Goal: Task Accomplishment & Management: Use online tool/utility

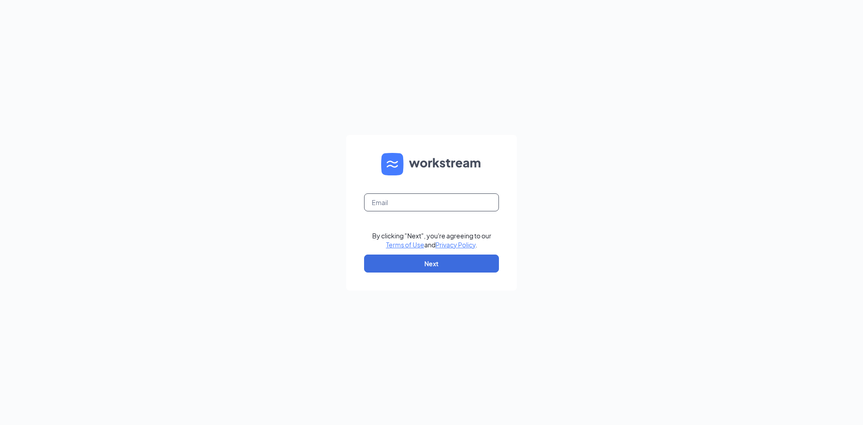
click at [413, 209] on input "text" at bounding box center [431, 202] width 135 height 18
type input "[PERSON_NAME][EMAIL_ADDRESS][DOMAIN_NAME]"
click at [416, 259] on button "Next" at bounding box center [431, 263] width 135 height 18
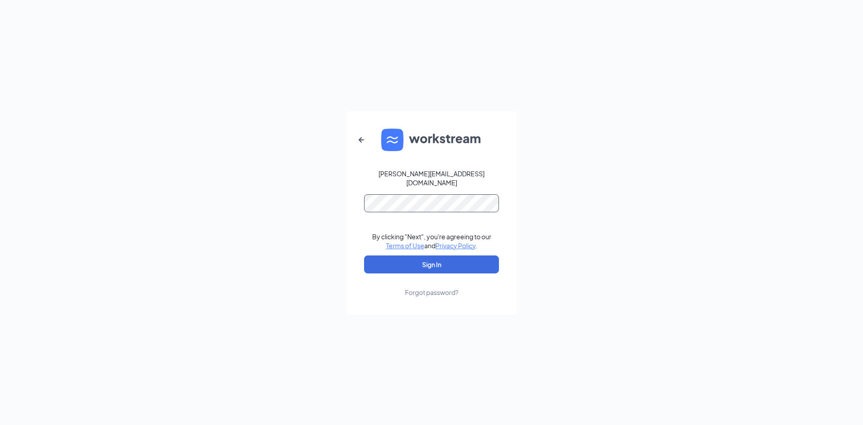
click at [364, 255] on button "Sign In" at bounding box center [431, 264] width 135 height 18
click at [444, 261] on button "Sign In" at bounding box center [431, 264] width 135 height 18
click at [299, 173] on div "[PERSON_NAME][EMAIL_ADDRESS][DOMAIN_NAME] Credential mismatches. By clicking "N…" at bounding box center [431, 212] width 863 height 425
click at [386, 257] on button "Sign In" at bounding box center [431, 264] width 135 height 18
click at [440, 256] on button "Sign In" at bounding box center [431, 264] width 135 height 18
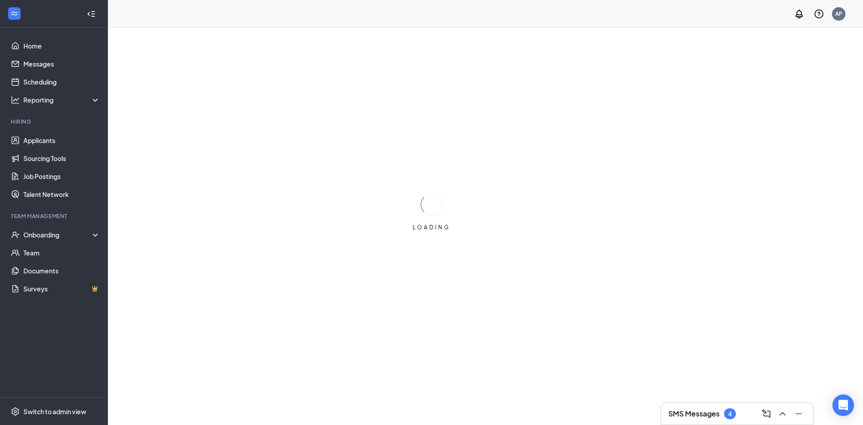
click at [700, 408] on h3 "SMS Messages" at bounding box center [693, 413] width 51 height 10
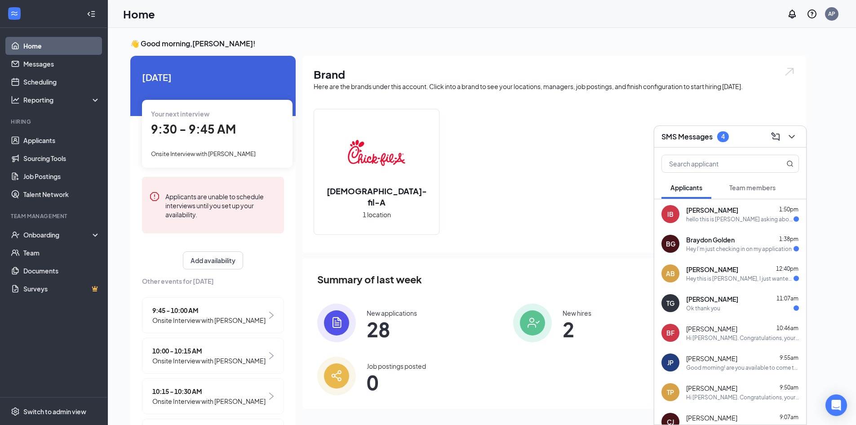
scroll to position [45, 0]
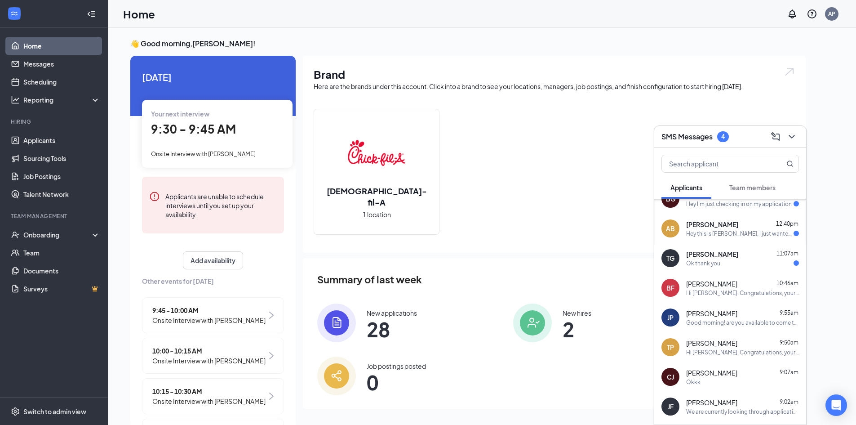
click at [731, 265] on div "Ok thank you" at bounding box center [742, 263] width 113 height 8
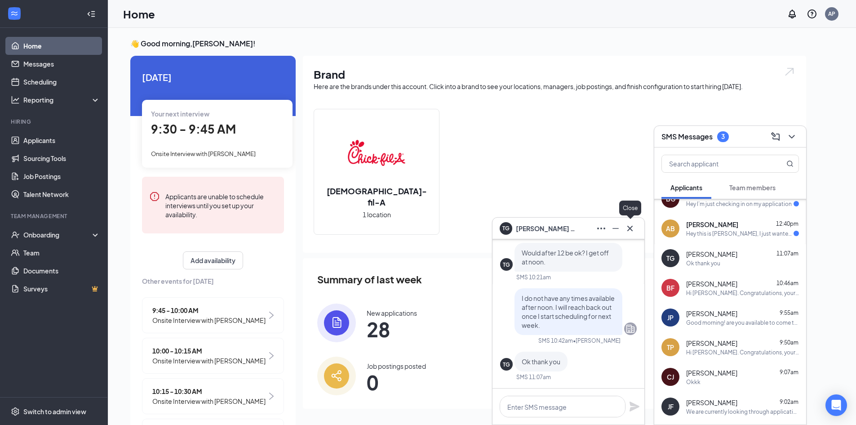
click at [631, 225] on icon "Cross" at bounding box center [630, 228] width 11 height 11
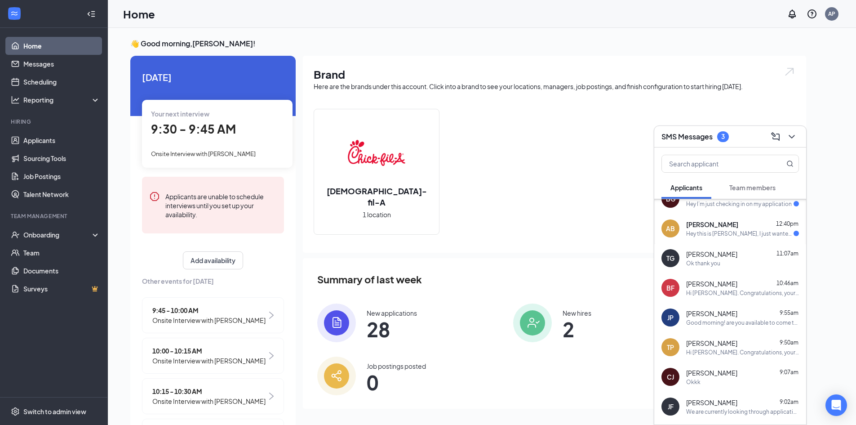
click at [754, 232] on div "Hey this is [PERSON_NAME], I just wanted to know the status of my application" at bounding box center [739, 234] width 107 height 8
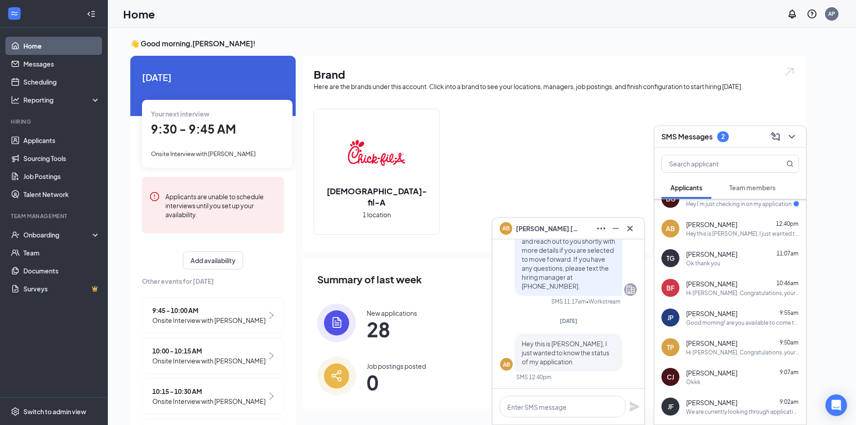
click at [634, 232] on icon "Cross" at bounding box center [630, 228] width 11 height 11
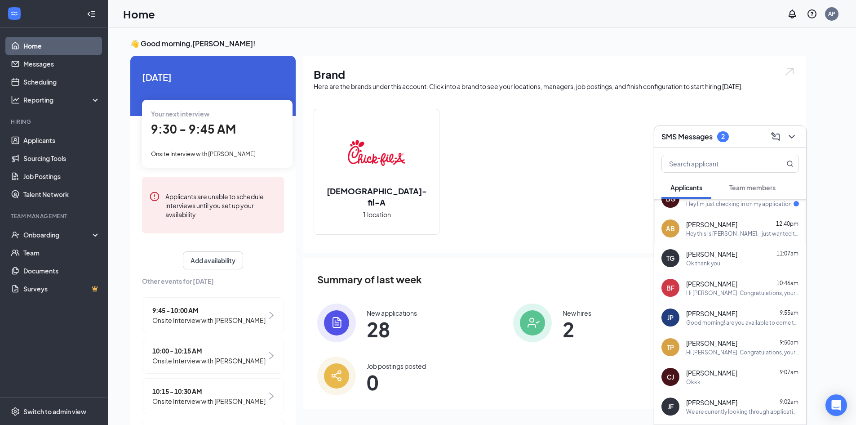
scroll to position [0, 0]
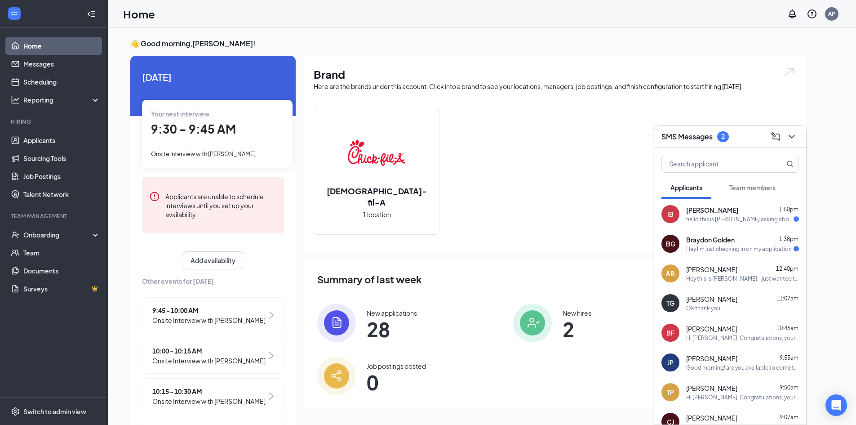
click at [725, 248] on div "Hey I’m just checking in on my application" at bounding box center [739, 249] width 106 height 8
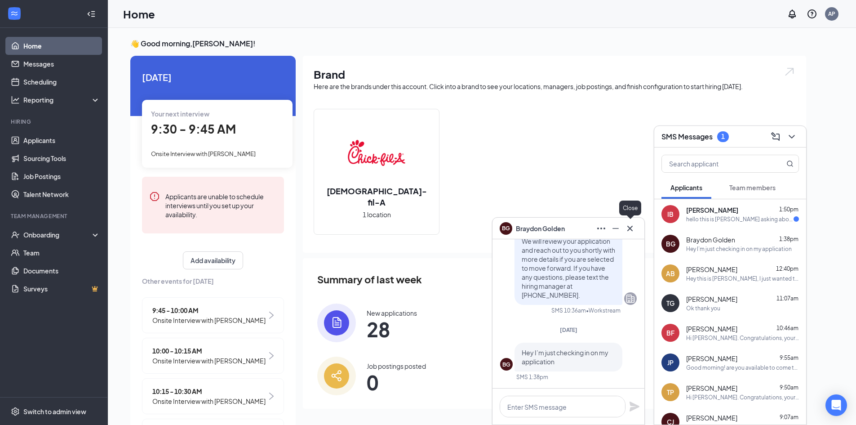
click at [630, 229] on icon "Cross" at bounding box center [629, 227] width 5 height 5
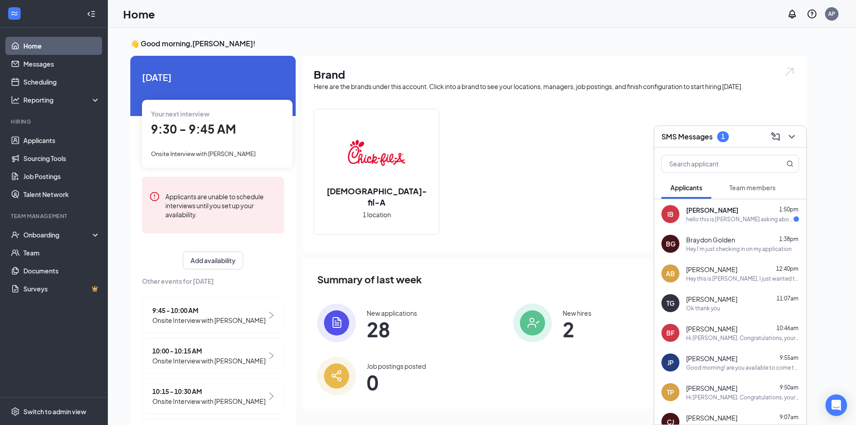
click at [762, 222] on div "hello this is [PERSON_NAME] asking about the times for the afternoon shifts are…" at bounding box center [739, 219] width 107 height 8
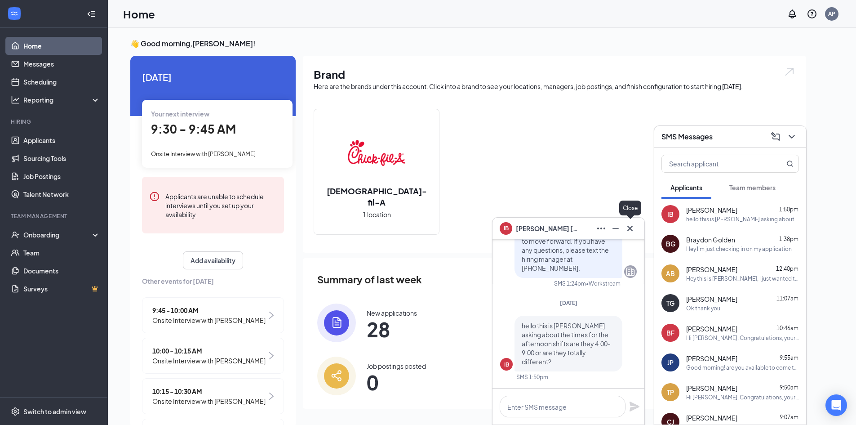
click at [628, 227] on icon "Cross" at bounding box center [630, 228] width 11 height 11
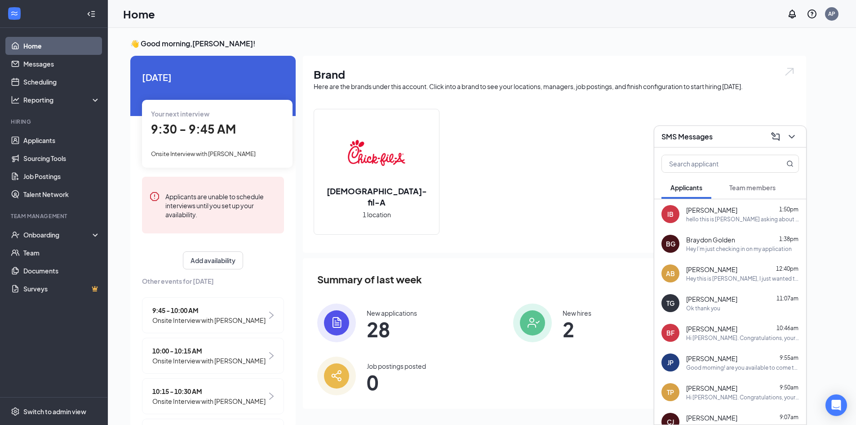
scroll to position [19, 0]
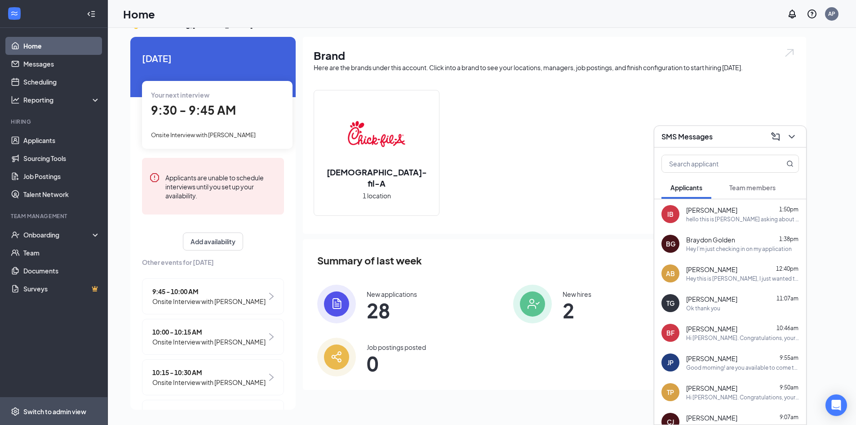
click at [50, 416] on span "Switch to admin view" at bounding box center [61, 410] width 77 height 27
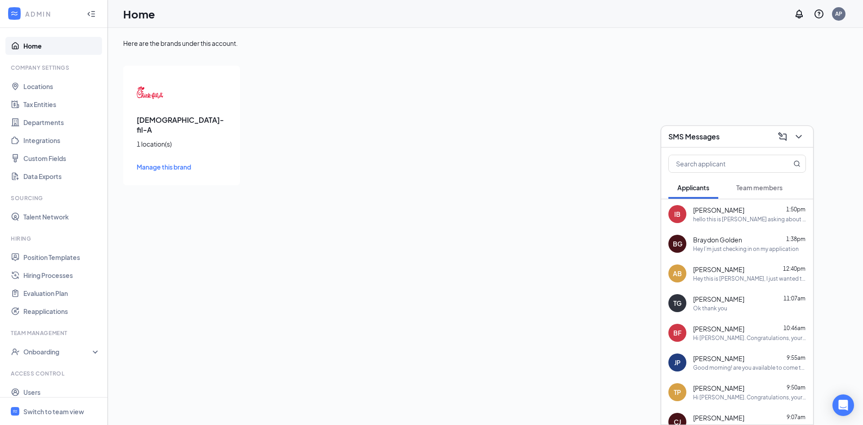
click at [168, 110] on div "[DEMOGRAPHIC_DATA]-fil-A 1 location(s) Manage this brand" at bounding box center [181, 126] width 117 height 120
click at [57, 413] on div "Switch to team view" at bounding box center [53, 411] width 61 height 9
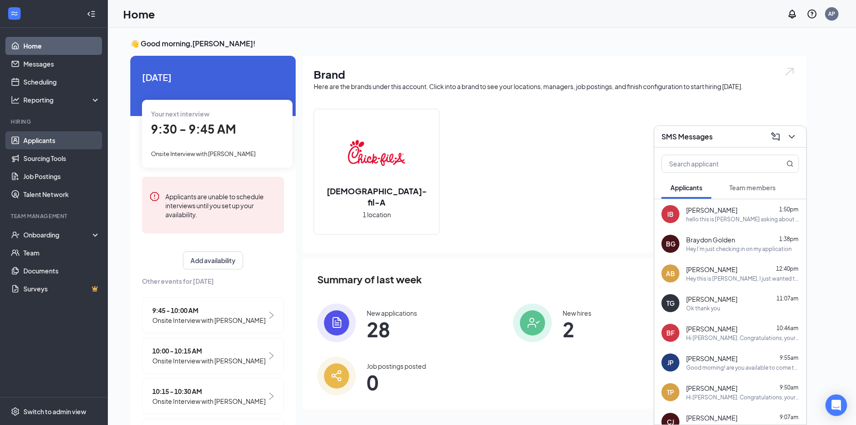
click at [48, 142] on link "Applicants" at bounding box center [61, 140] width 77 height 18
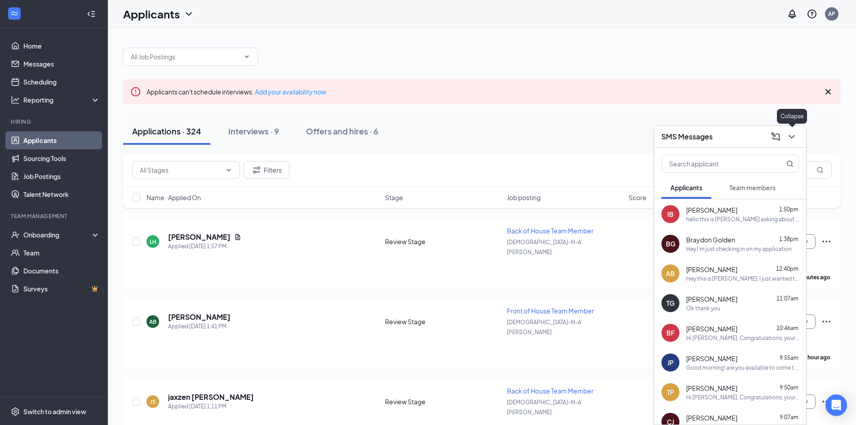
click at [798, 137] on button at bounding box center [792, 136] width 14 height 14
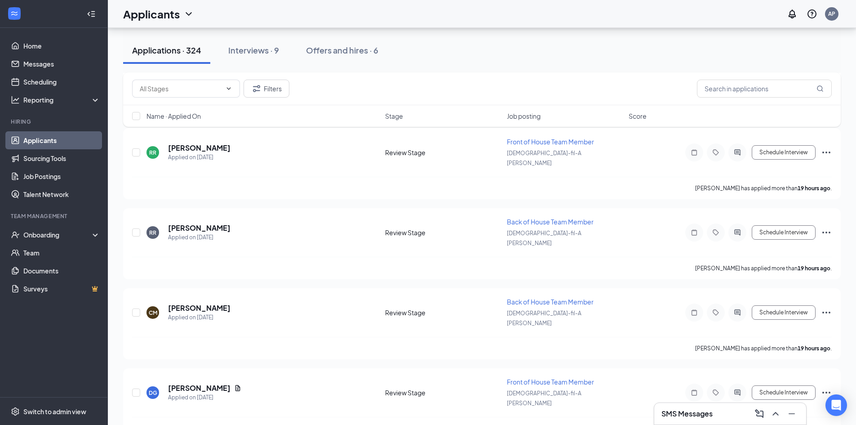
scroll to position [4450, 0]
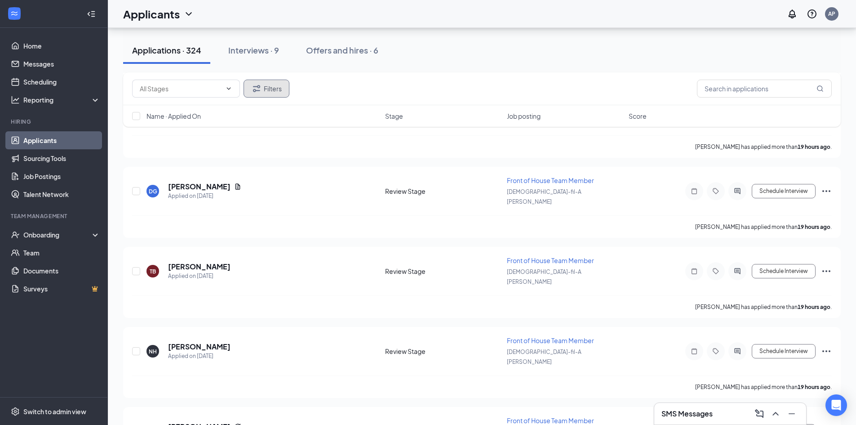
click at [282, 91] on button "Filters" at bounding box center [267, 89] width 46 height 18
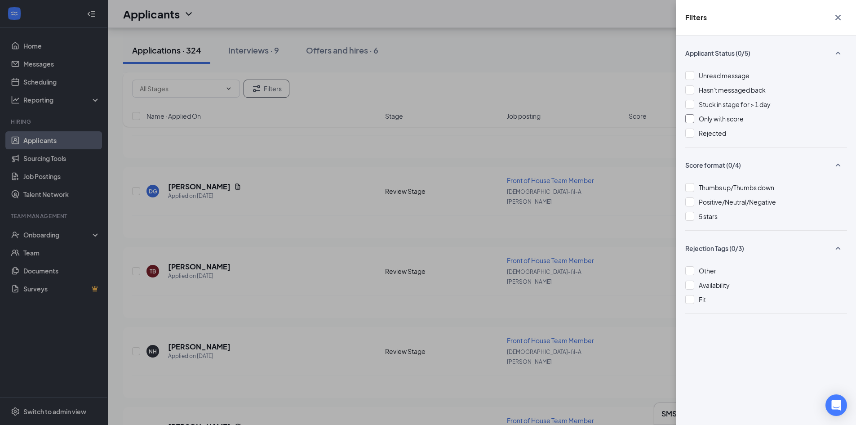
click at [724, 121] on span "Only with score" at bounding box center [721, 119] width 45 height 8
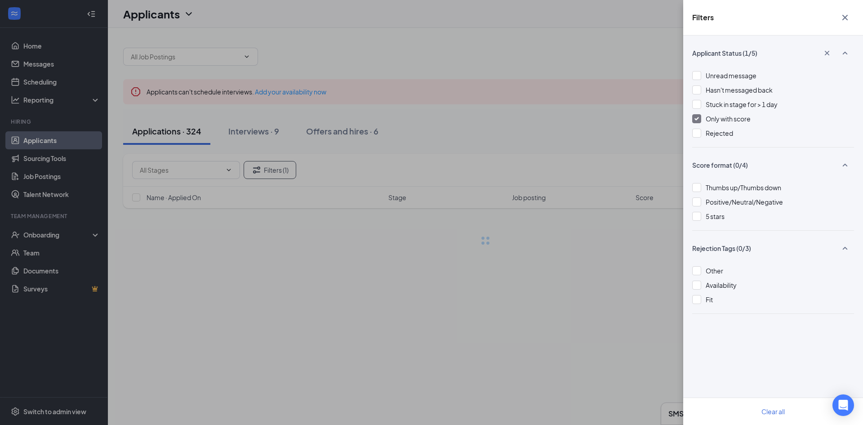
click at [688, 119] on div "Applicant Status (1/5) Unread message Hasn't messaged back Stuck in stage for >…" at bounding box center [773, 229] width 180 height 389
click at [697, 120] on img at bounding box center [696, 119] width 4 height 4
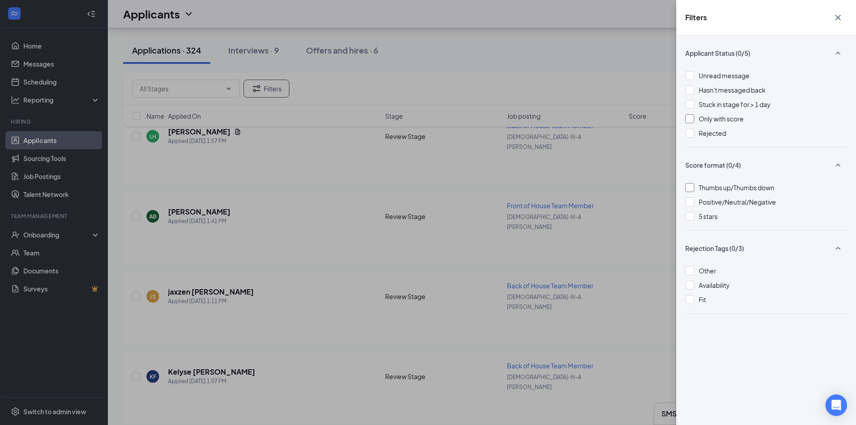
scroll to position [135, 0]
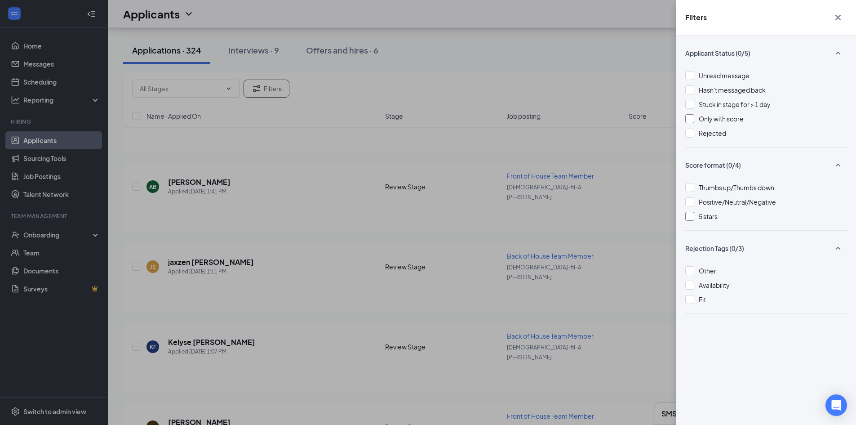
click at [689, 218] on div at bounding box center [689, 216] width 9 height 9
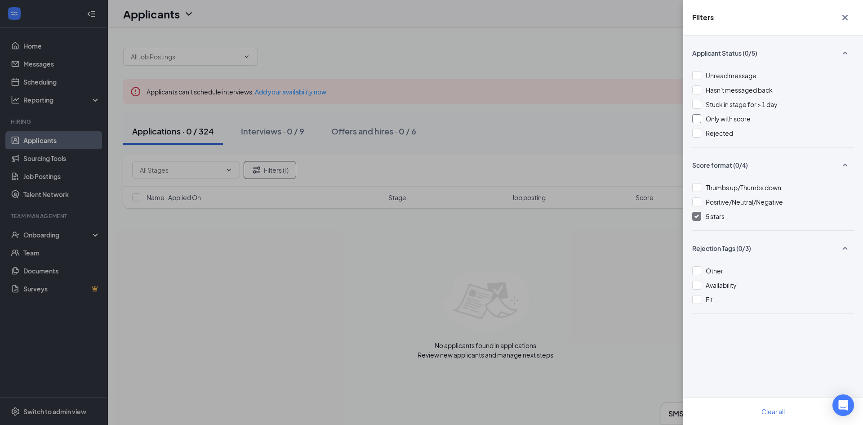
click at [696, 216] on img at bounding box center [696, 216] width 4 height 4
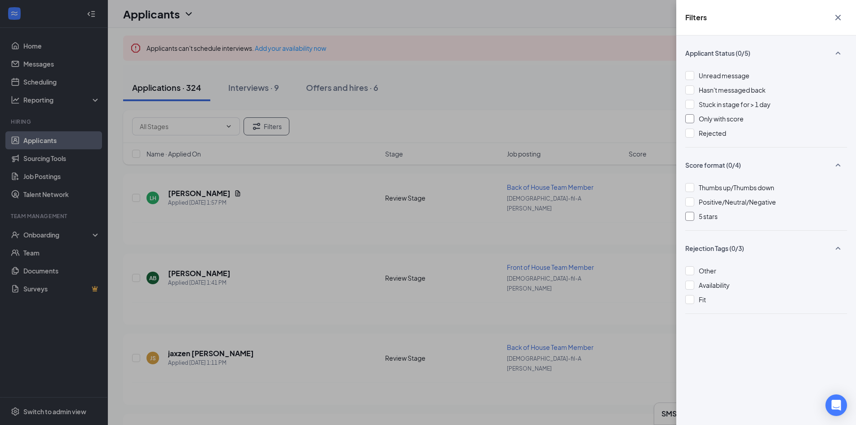
scroll to position [45, 0]
click at [694, 284] on div at bounding box center [689, 284] width 9 height 9
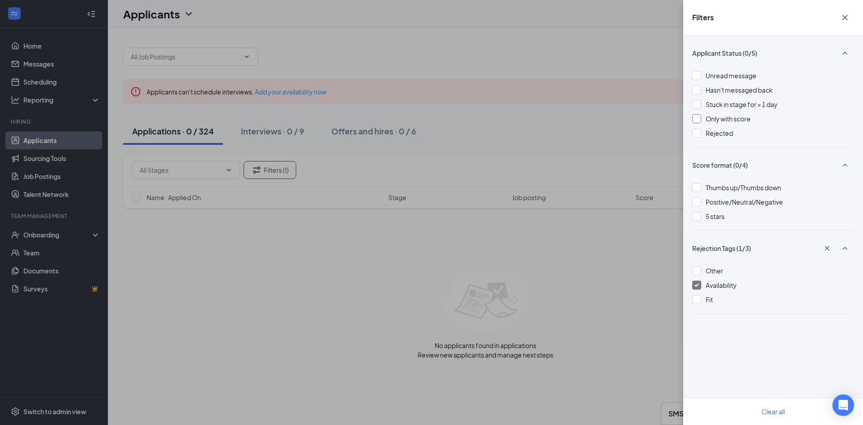
click at [697, 285] on img at bounding box center [696, 285] width 4 height 4
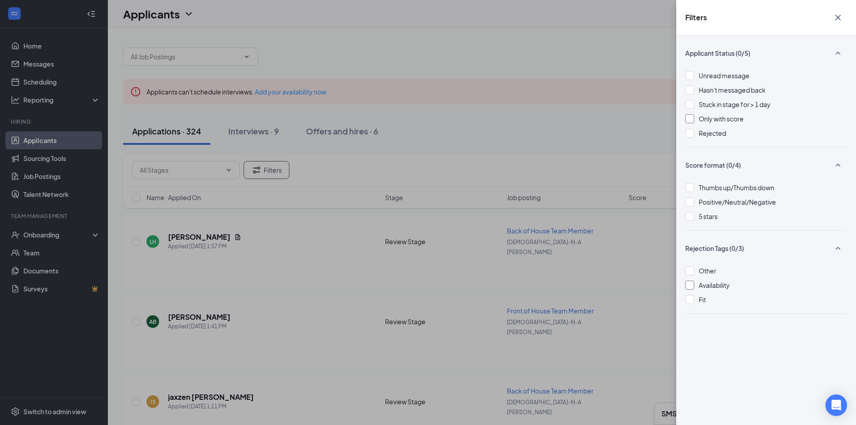
click at [832, 16] on button "button" at bounding box center [838, 17] width 18 height 17
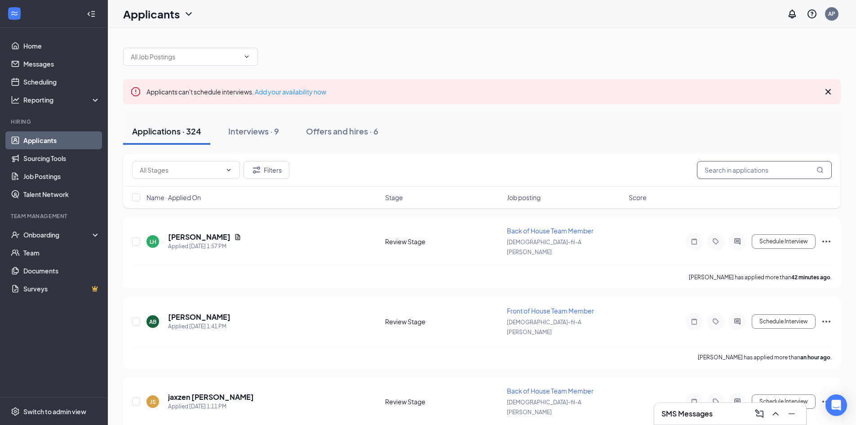
click at [764, 173] on input "text" at bounding box center [764, 170] width 135 height 18
type input "Front of House"
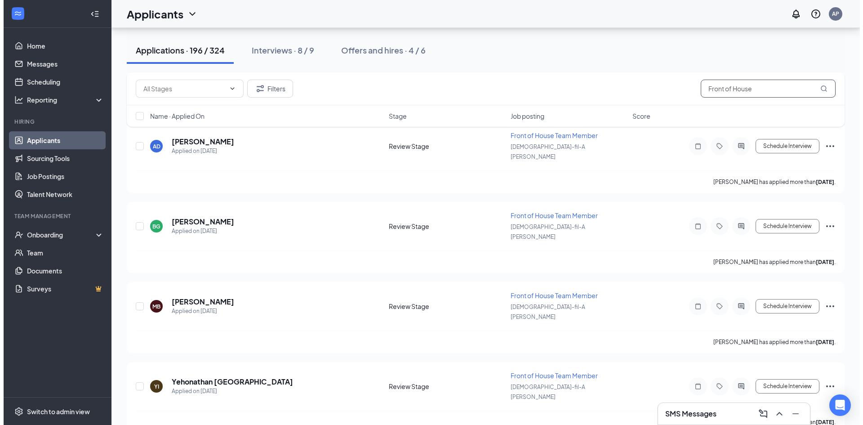
scroll to position [13534, 0]
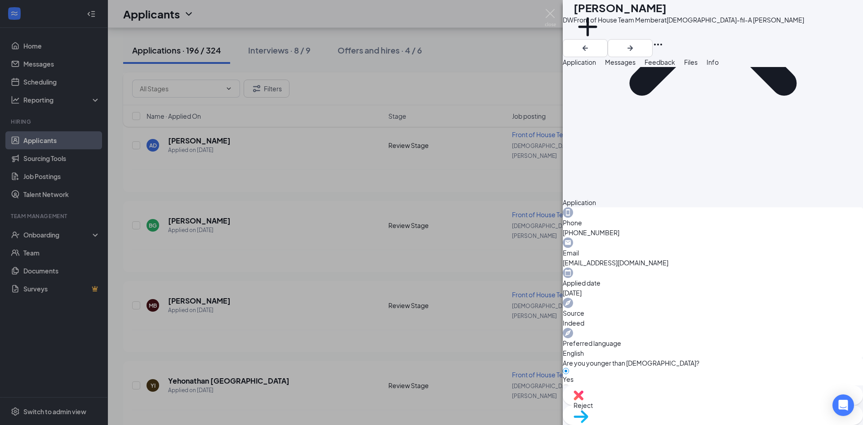
scroll to position [215, 0]
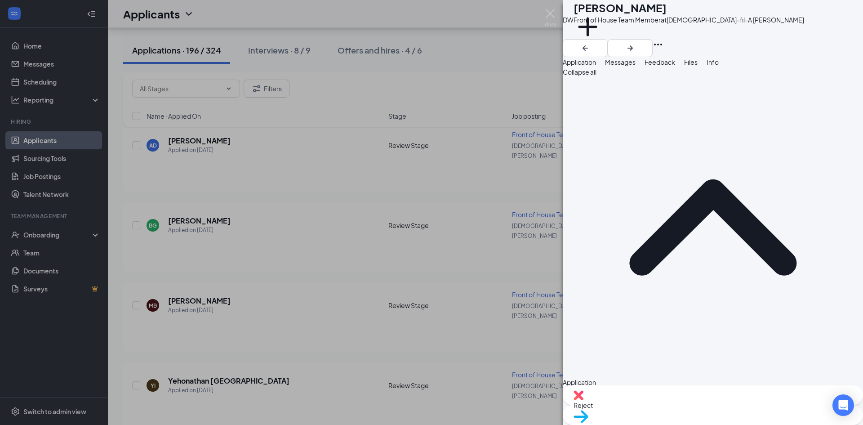
click at [658, 405] on div "Reject" at bounding box center [713, 395] width 300 height 20
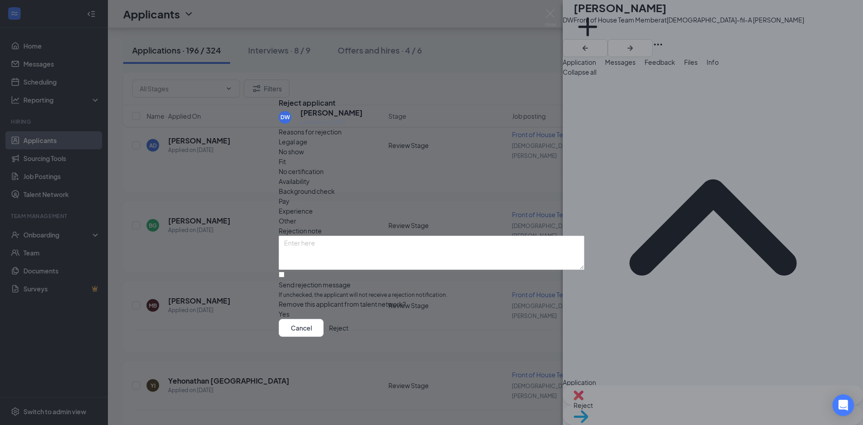
click at [296, 216] on span "Other" at bounding box center [288, 221] width 18 height 10
click at [435, 207] on div "Reasons for rejection Legal age No show Fit No certification Availability Backg…" at bounding box center [432, 223] width 306 height 192
click at [431, 235] on textarea at bounding box center [432, 252] width 306 height 34
type textarea "There is no availability listed."
click at [284, 271] on input "Send rejection message If unchecked, the applicant will not receive a rejection…" at bounding box center [282, 274] width 6 height 6
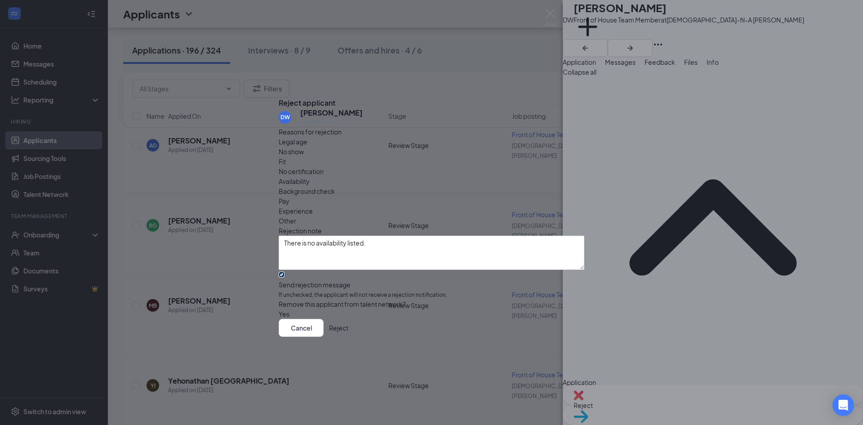
checkbox input "true"
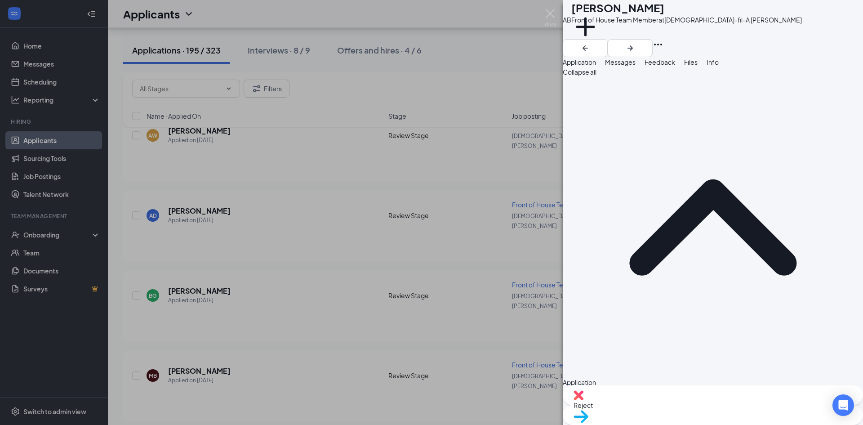
scroll to position [90, 0]
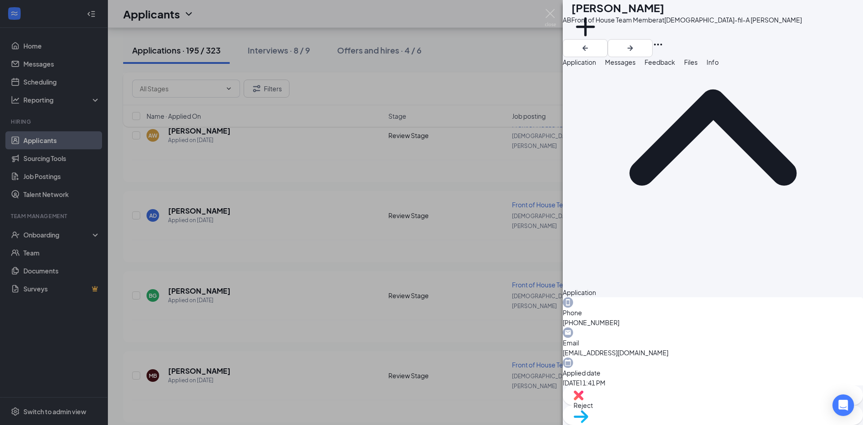
click at [740, 423] on span "Move to stage" at bounding box center [712, 428] width 279 height 10
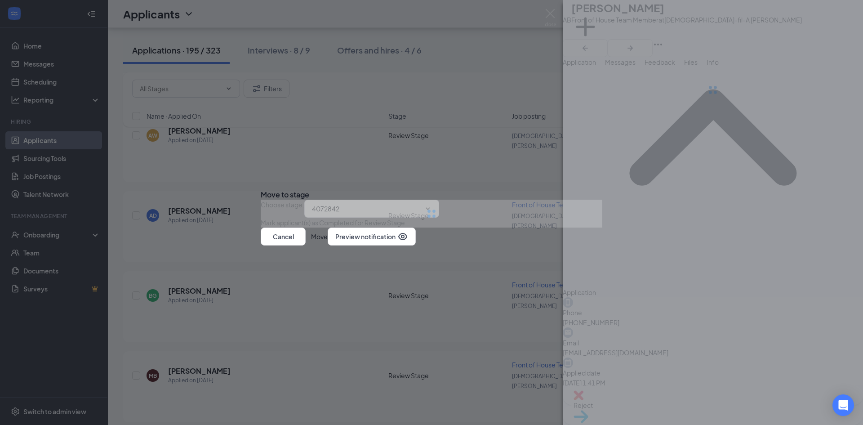
type input "Onsite Interview (next stage)"
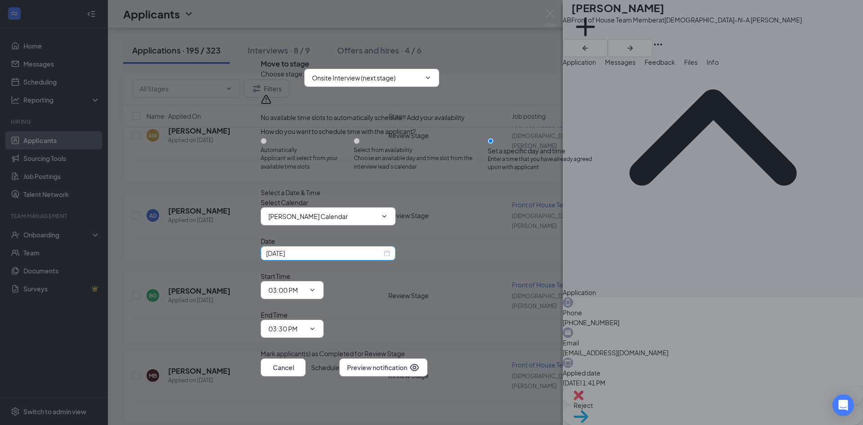
click at [355, 258] on input "[DATE]" at bounding box center [324, 253] width 116 height 10
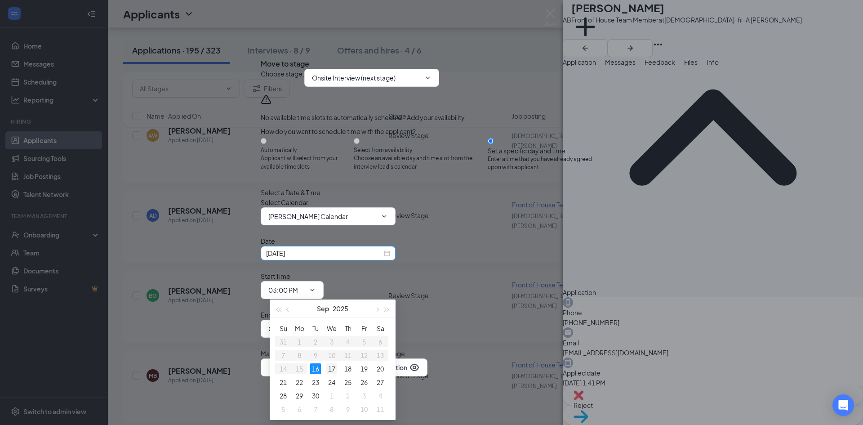
type input "[DATE]"
click at [336, 371] on div "17" at bounding box center [331, 368] width 11 height 11
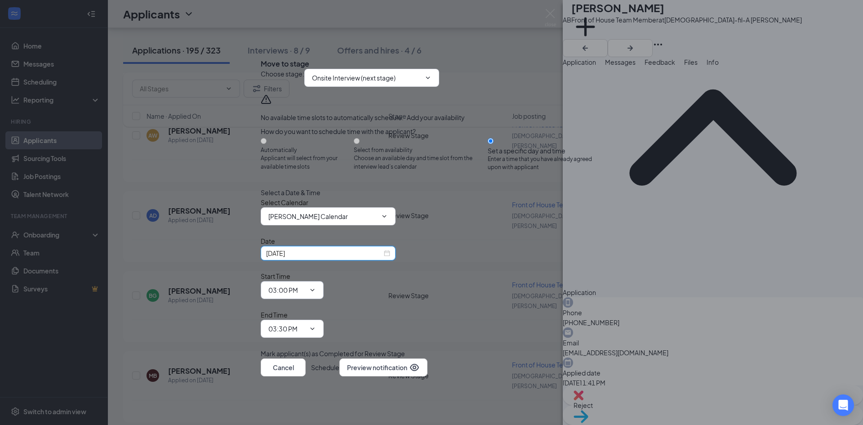
click at [324, 294] on span "03:00 PM" at bounding box center [292, 290] width 63 height 18
click at [305, 285] on input "03:00 PM" at bounding box center [286, 290] width 37 height 10
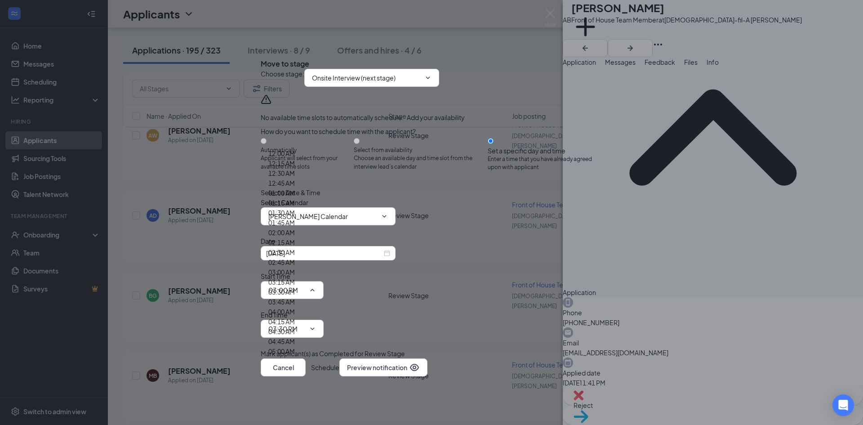
scroll to position [906, 0]
type input "11:45 AM"
click at [324, 319] on span "03:30 PM" at bounding box center [292, 328] width 63 height 18
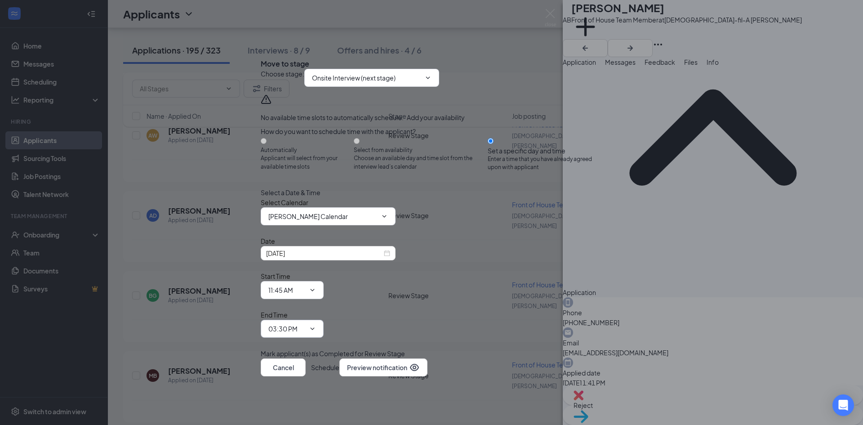
click at [305, 324] on input "03:30 PM" at bounding box center [286, 329] width 37 height 10
type input "12:00 PM"
click at [339, 358] on button "Schedule" at bounding box center [325, 367] width 28 height 18
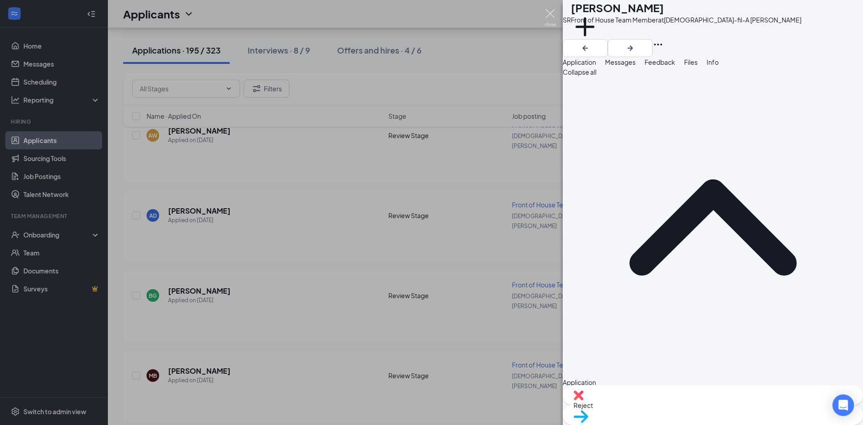
click at [550, 15] on img at bounding box center [550, 18] width 11 height 18
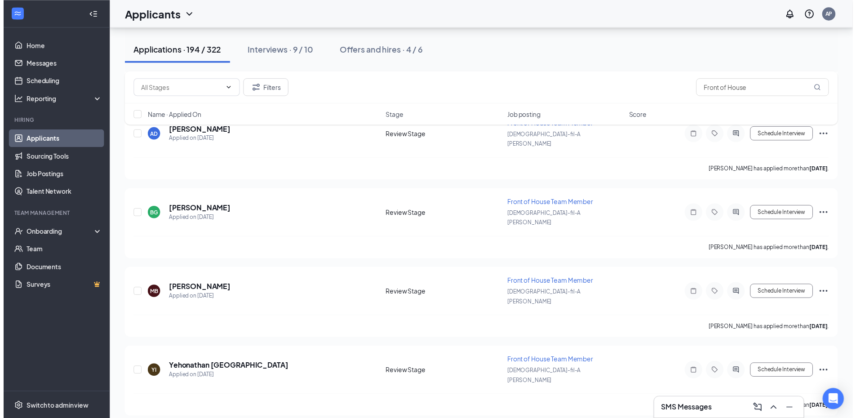
scroll to position [13400, 0]
